Goal: Task Accomplishment & Management: Manage account settings

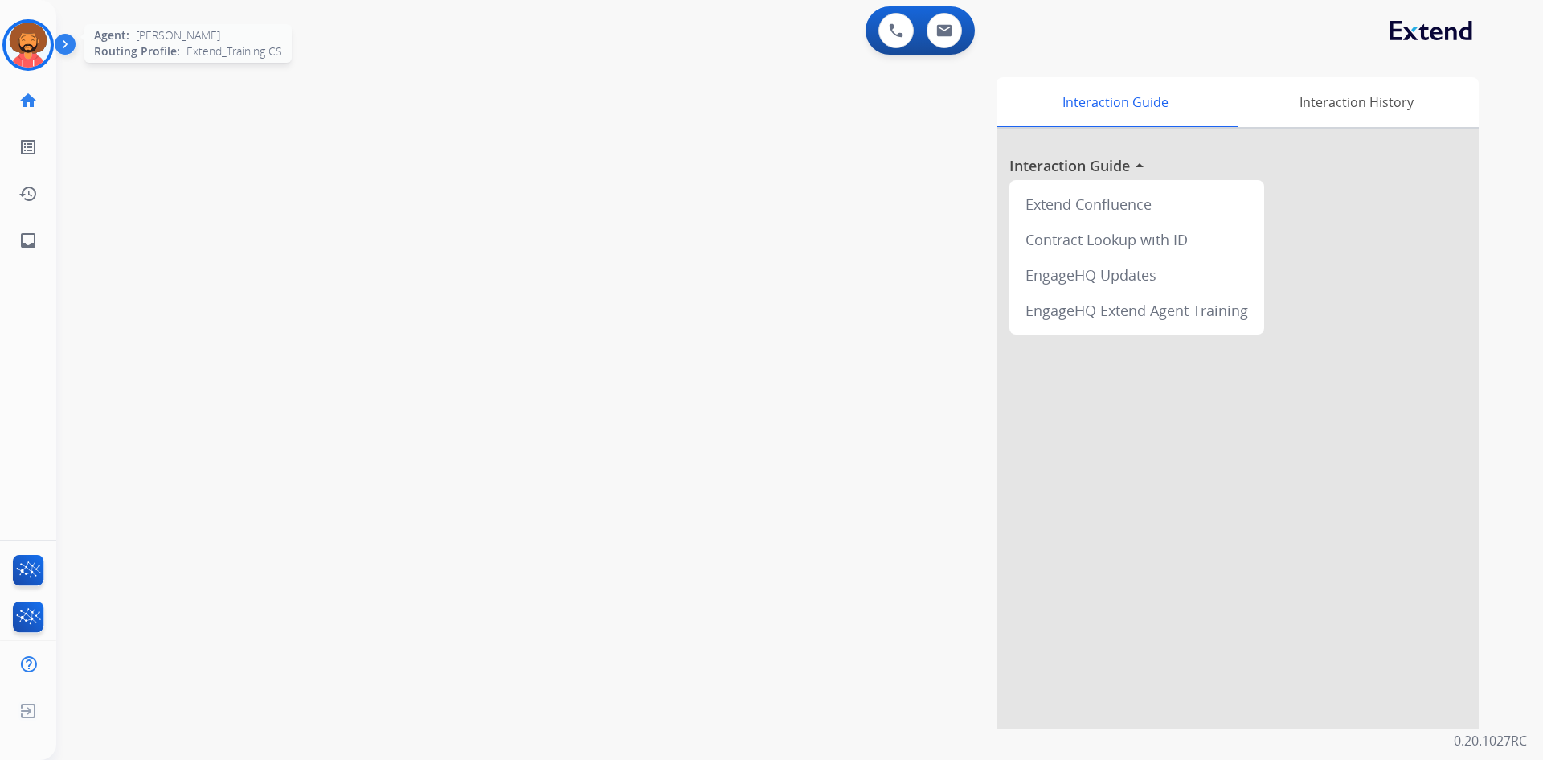
click at [23, 47] on img at bounding box center [28, 45] width 45 height 45
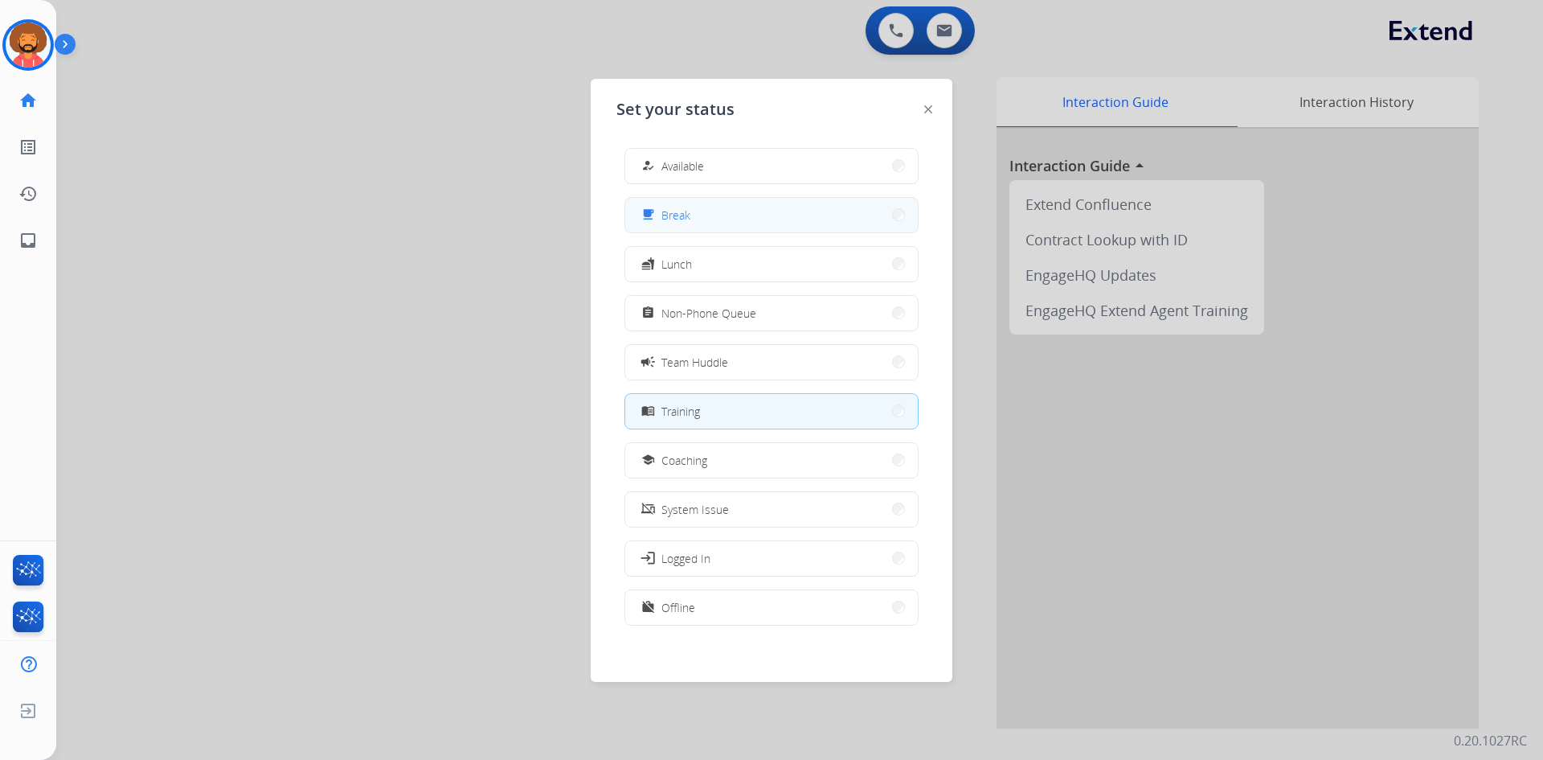
click at [736, 222] on button "free_breakfast Break" at bounding box center [771, 215] width 293 height 35
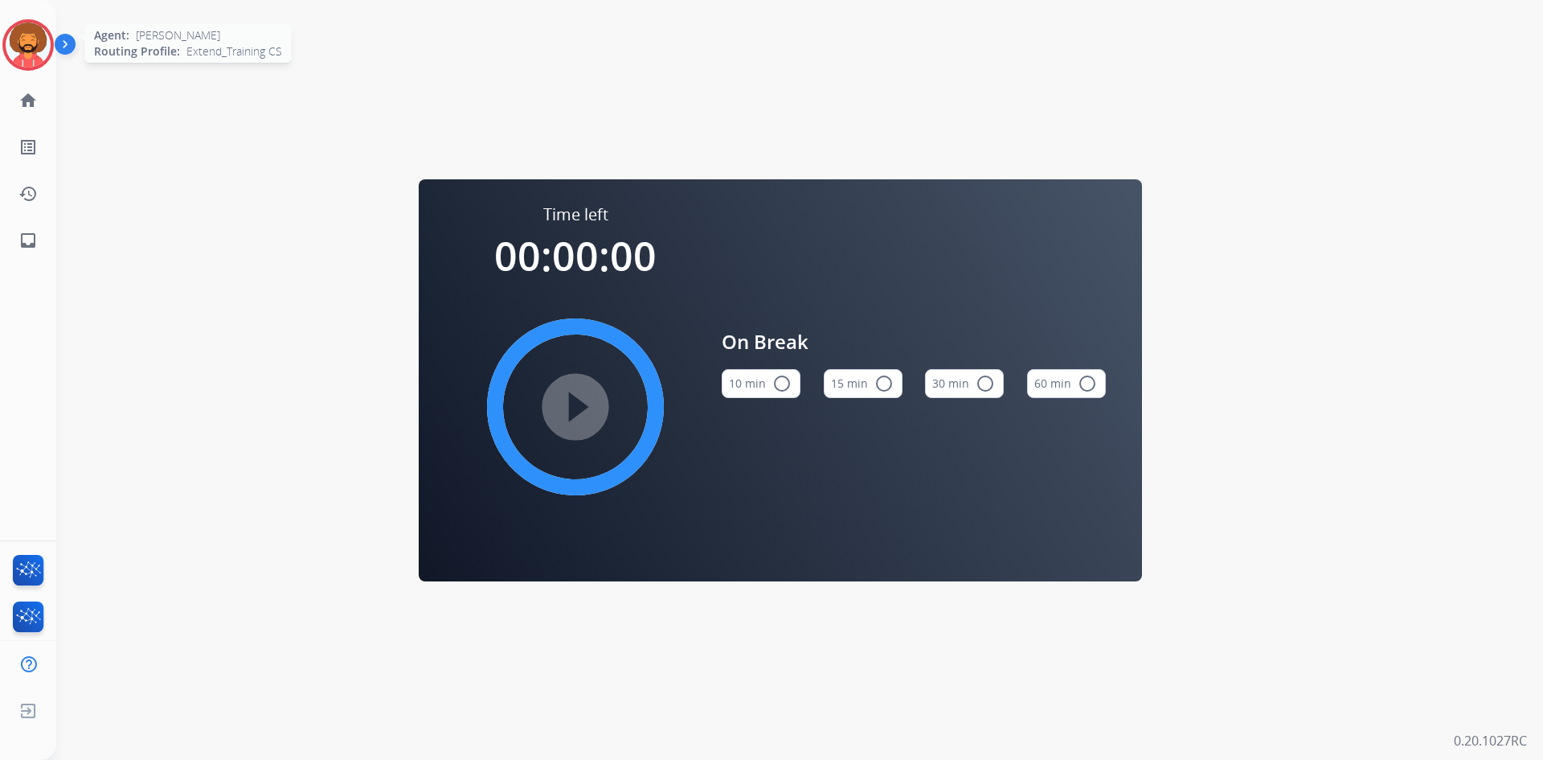
click at [25, 43] on img at bounding box center [28, 45] width 45 height 45
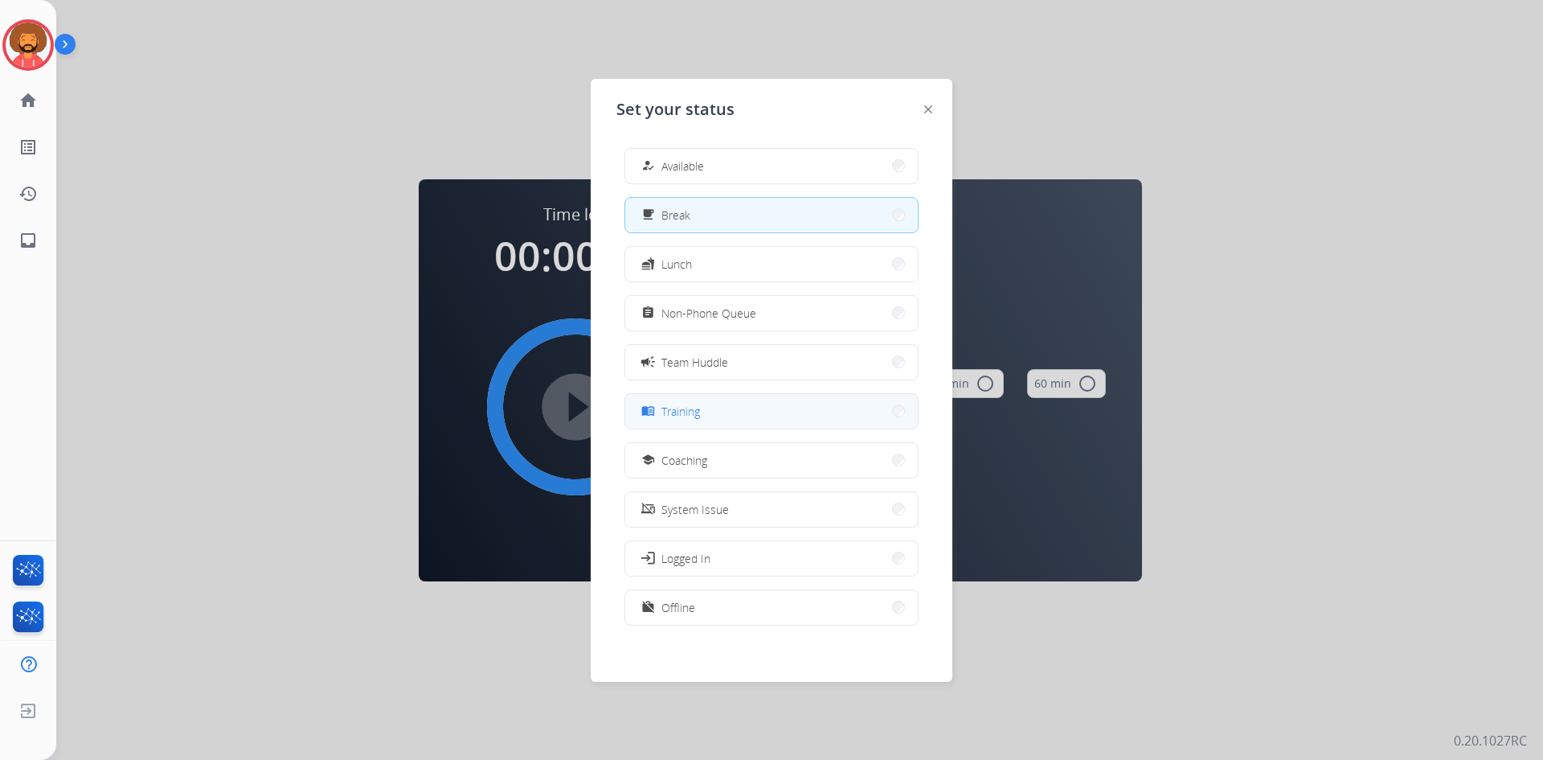
click at [695, 416] on span "Training" at bounding box center [681, 411] width 39 height 17
